Goal: Transaction & Acquisition: Download file/media

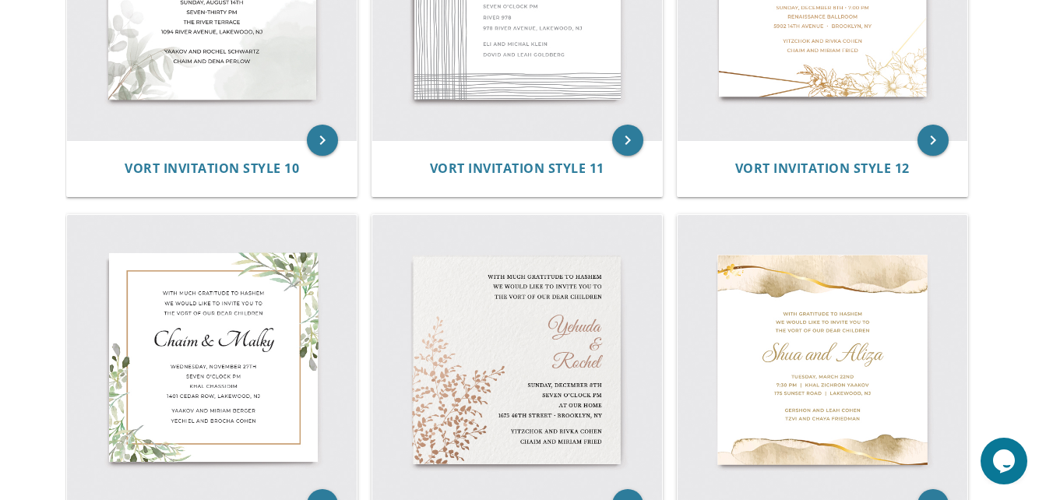
scroll to position [1649, 0]
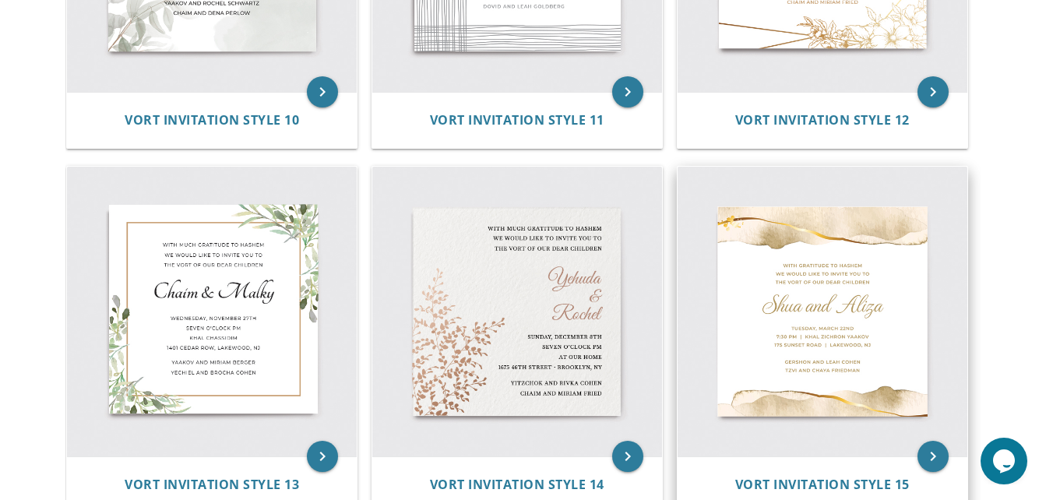
click at [802, 315] on img at bounding box center [823, 312] width 290 height 290
click at [872, 488] on span "Vort Invitation Style 15" at bounding box center [822, 484] width 174 height 17
click at [926, 460] on icon "keyboard_arrow_right" at bounding box center [933, 456] width 31 height 31
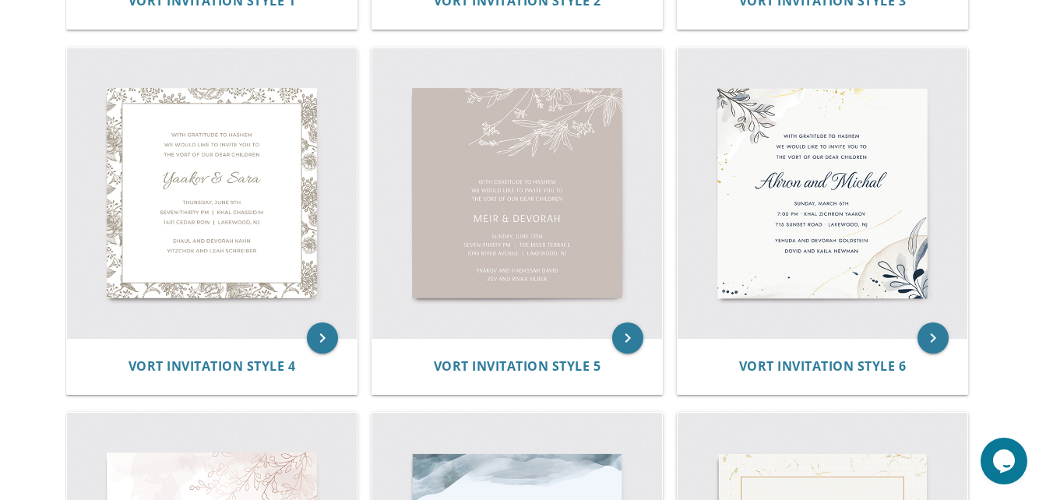
scroll to position [668, 0]
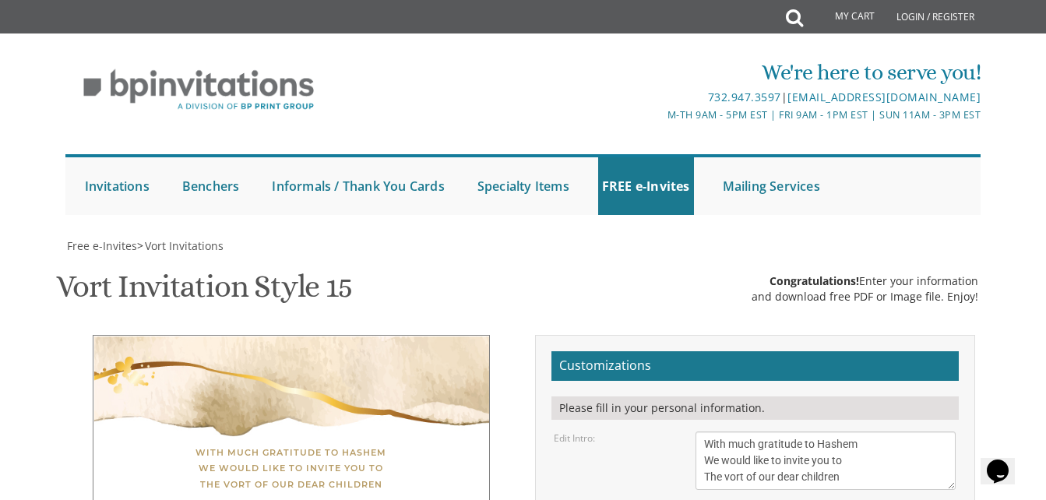
scroll to position [305, 0]
click at [855, 432] on textarea "With much gratitude to Hashem We would like to invite you to The vort of our de…" at bounding box center [826, 461] width 260 height 58
drag, startPoint x: 865, startPoint y: 146, endPoint x: 643, endPoint y: 136, distance: 223.0
click at [643, 432] on div "Edit Intro: With much gratitude to Hashem We would like to invite you to The vo…" at bounding box center [754, 461] width 425 height 58
drag, startPoint x: 859, startPoint y: 174, endPoint x: 698, endPoint y: 177, distance: 161.3
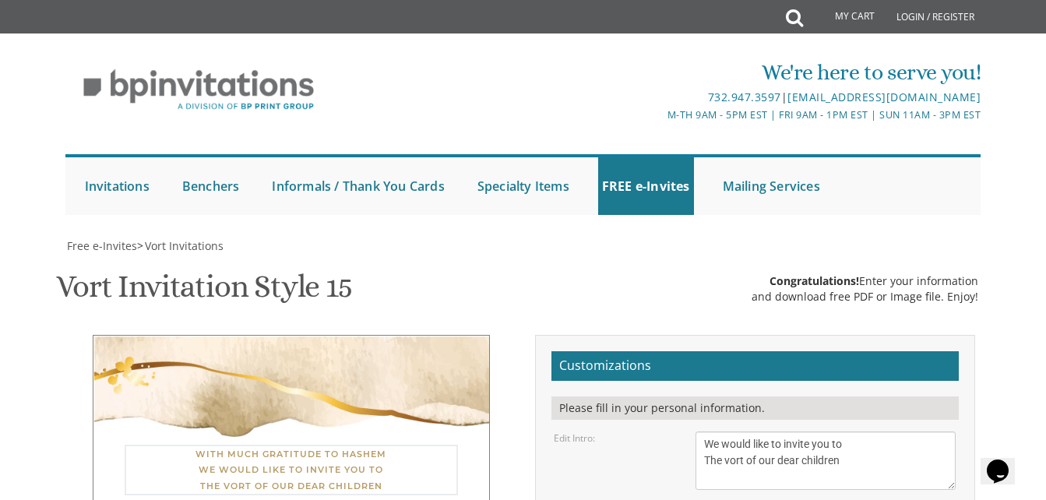
click at [698, 432] on textarea "With much gratitude to Hashem We would like to invite you to The vort of our de…" at bounding box center [826, 461] width 260 height 58
type textarea "We would like to invite you to the sheva brachos of"
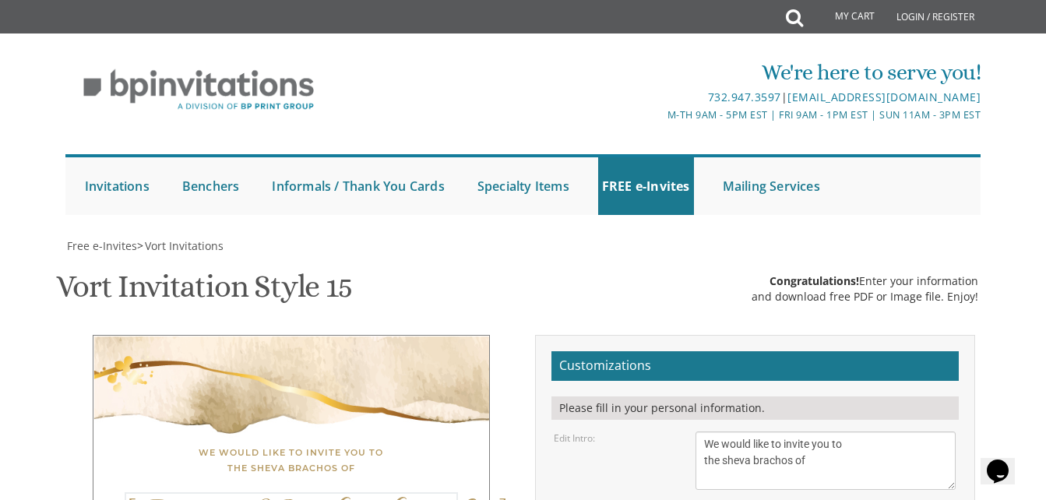
drag, startPoint x: 781, startPoint y: 265, endPoint x: 615, endPoint y: 269, distance: 166.7
type textarea "l"
type textarea "Leba & [PERSON_NAME]"
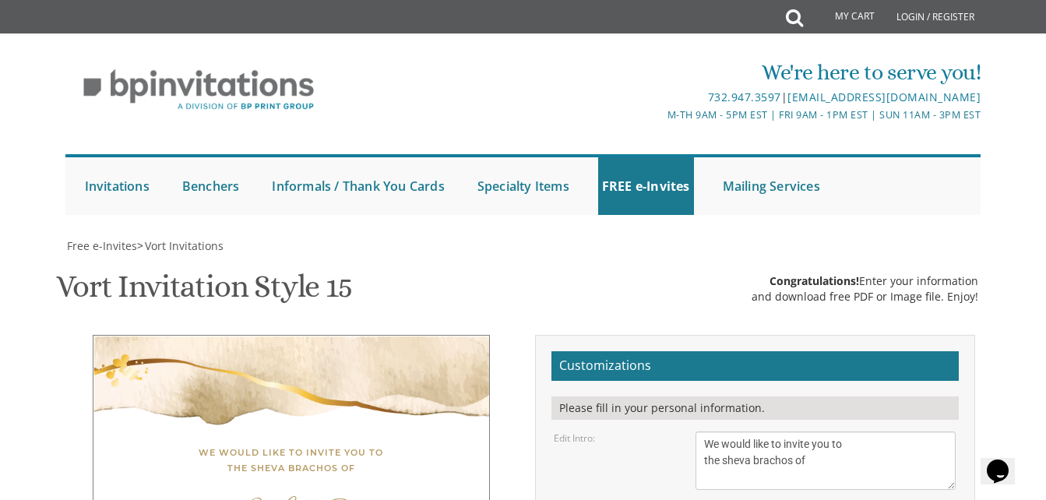
drag, startPoint x: 816, startPoint y: 301, endPoint x: 753, endPoint y: 296, distance: 62.5
drag, startPoint x: 859, startPoint y: 315, endPoint x: 746, endPoint y: 319, distance: 113.0
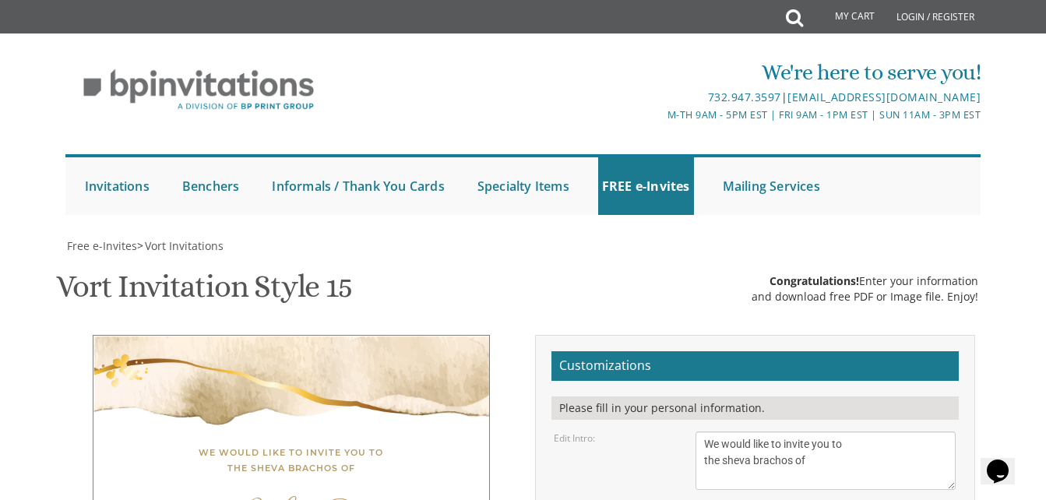
drag, startPoint x: 812, startPoint y: 325, endPoint x: 710, endPoint y: 333, distance: 103.2
type textarea "[DATE] 6:30 PM [STREET_ADDRESS][PERSON_NAME][US_STATE]"
drag, startPoint x: 844, startPoint y: 407, endPoint x: 655, endPoint y: 392, distance: 189.9
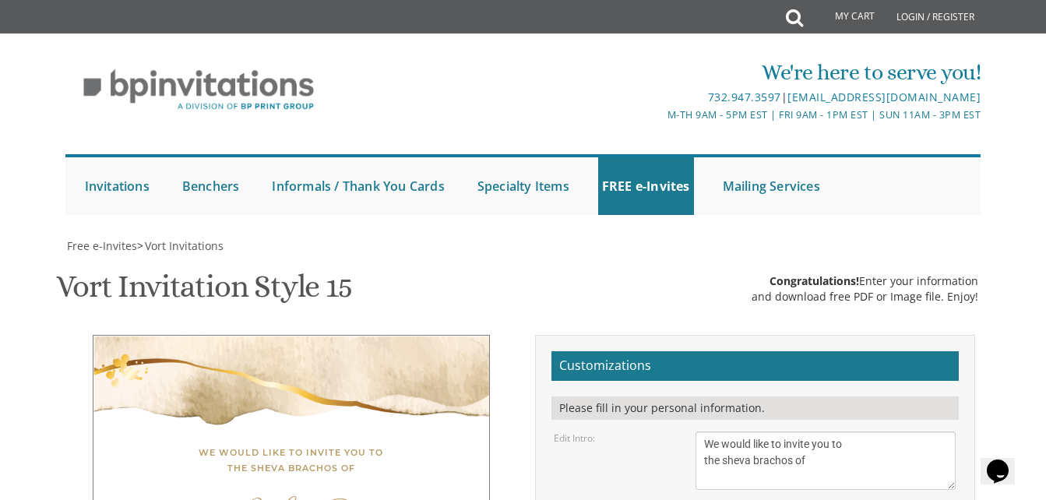
type textarea "RSVP [PHONE_NUMBER]"
click at [892, 432] on textarea "With much gratitude to Hashem We would like to invite you to The vort of our de…" at bounding box center [826, 461] width 260 height 58
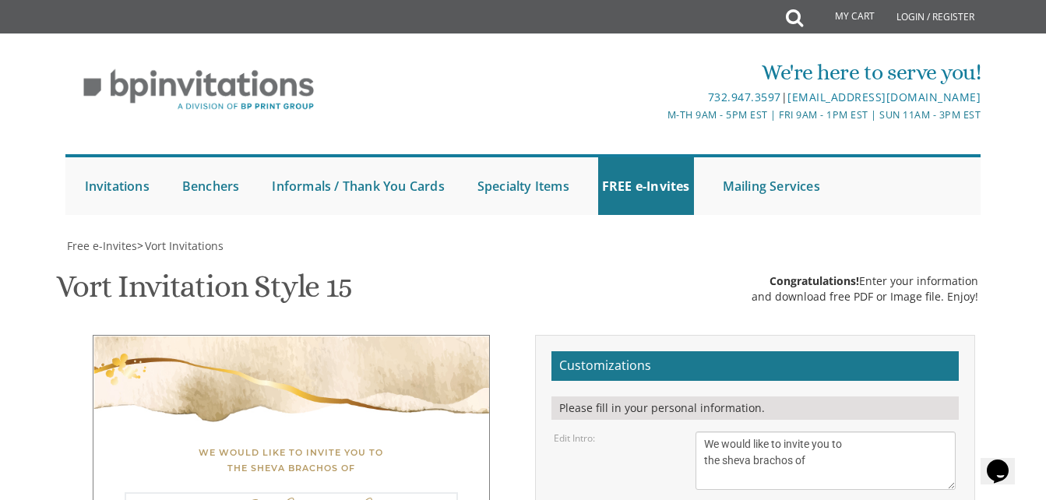
type textarea "Leba & [PERSON_NAME]"
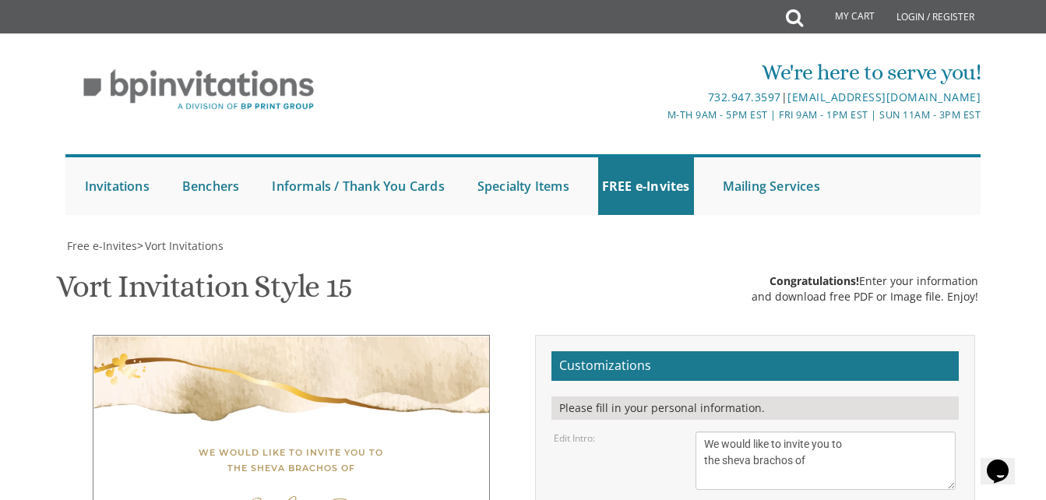
type input "[EMAIL_ADDRESS][DOMAIN_NAME]"
